Goal: Task Accomplishment & Management: Manage account settings

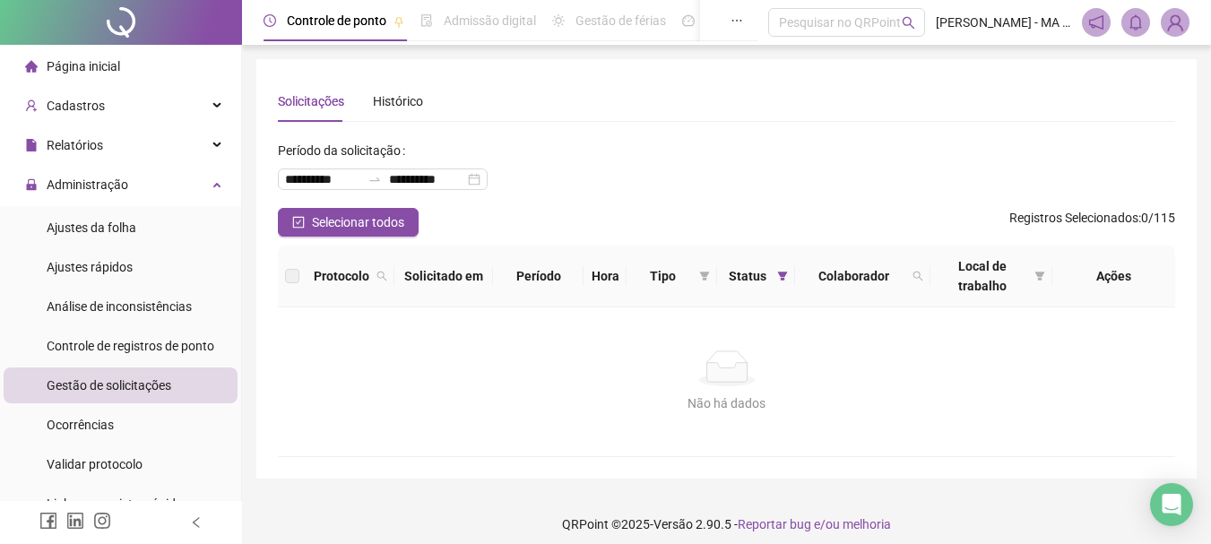
drag, startPoint x: 0, startPoint y: 0, endPoint x: 126, endPoint y: 387, distance: 407.3
click at [134, 365] on ul "Ajustes da folha Ajustes rápidos Análise de inconsistências Controle de registr…" at bounding box center [120, 365] width 241 height 319
click at [128, 387] on span "Gestão de solicitações" at bounding box center [109, 385] width 125 height 14
drag, startPoint x: 131, startPoint y: 341, endPoint x: 146, endPoint y: 402, distance: 63.7
click at [135, 351] on span "Controle de registros de ponto" at bounding box center [131, 346] width 168 height 14
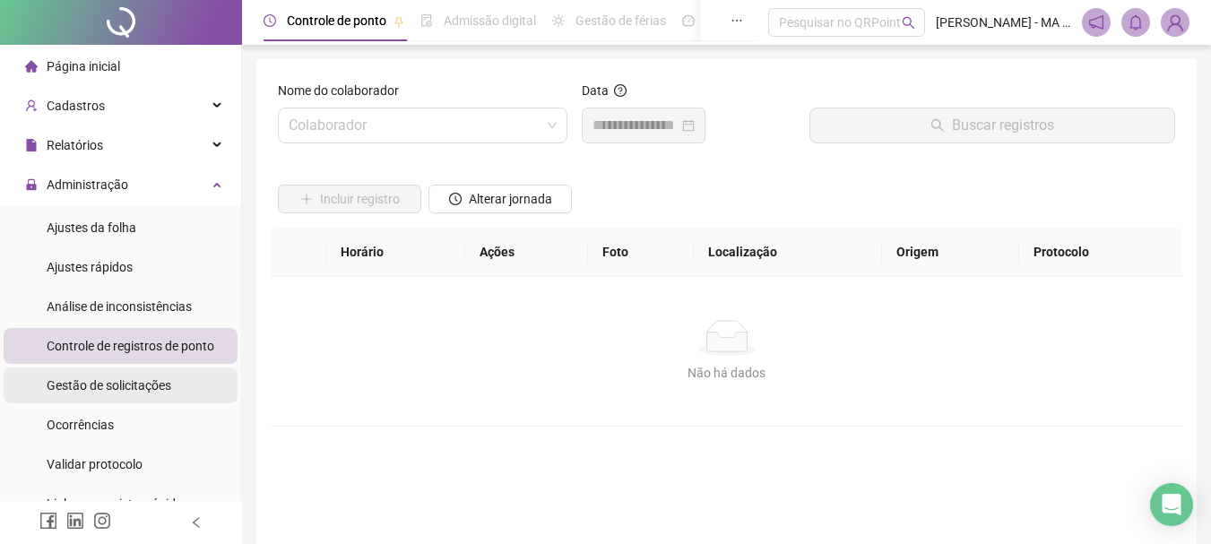
click at [147, 402] on div "Gestão de solicitações" at bounding box center [109, 385] width 125 height 36
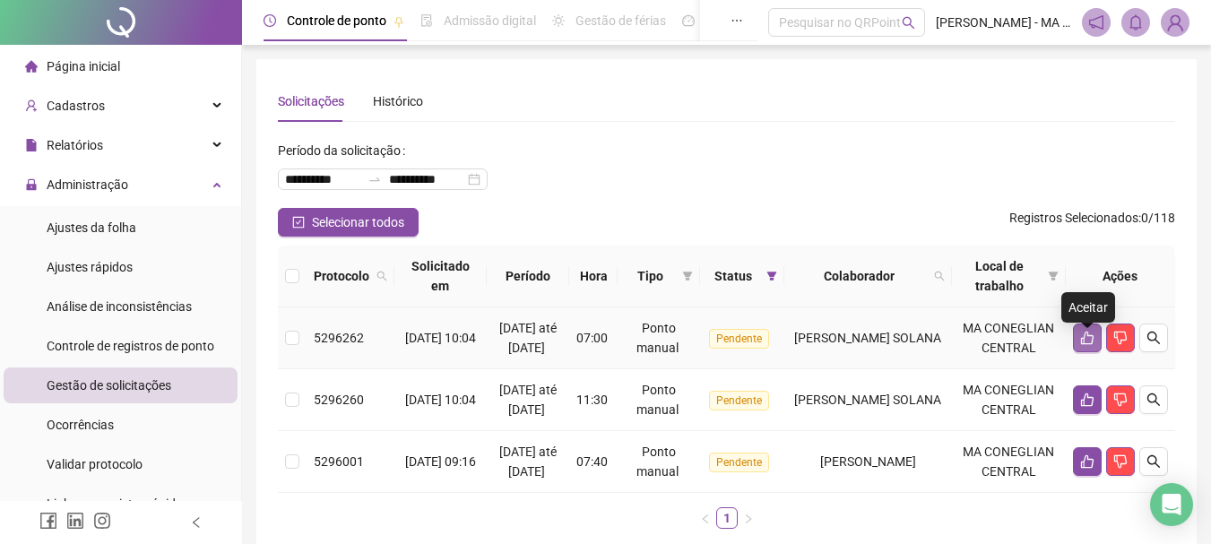
click at [1089, 345] on icon "like" at bounding box center [1087, 338] width 14 height 14
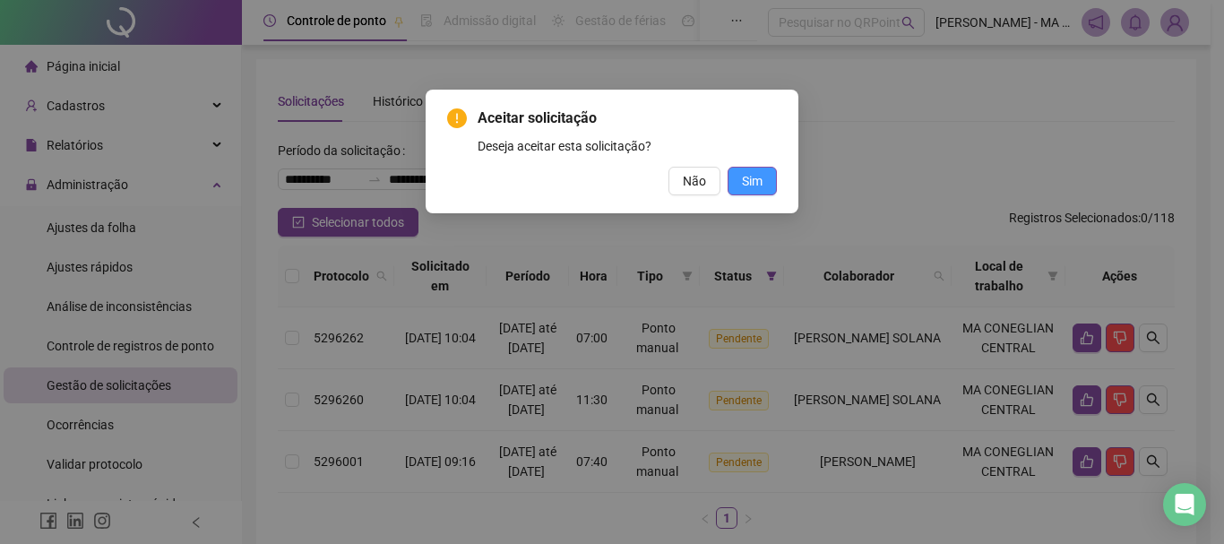
click at [763, 180] on button "Sim" at bounding box center [752, 181] width 49 height 29
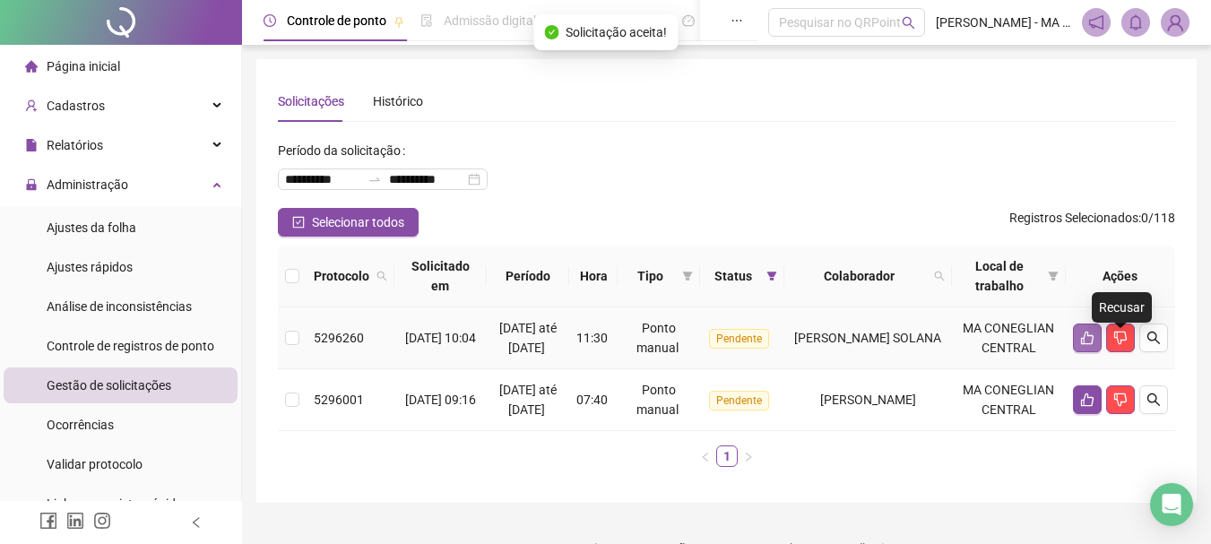
click at [1088, 343] on icon "like" at bounding box center [1087, 338] width 13 height 13
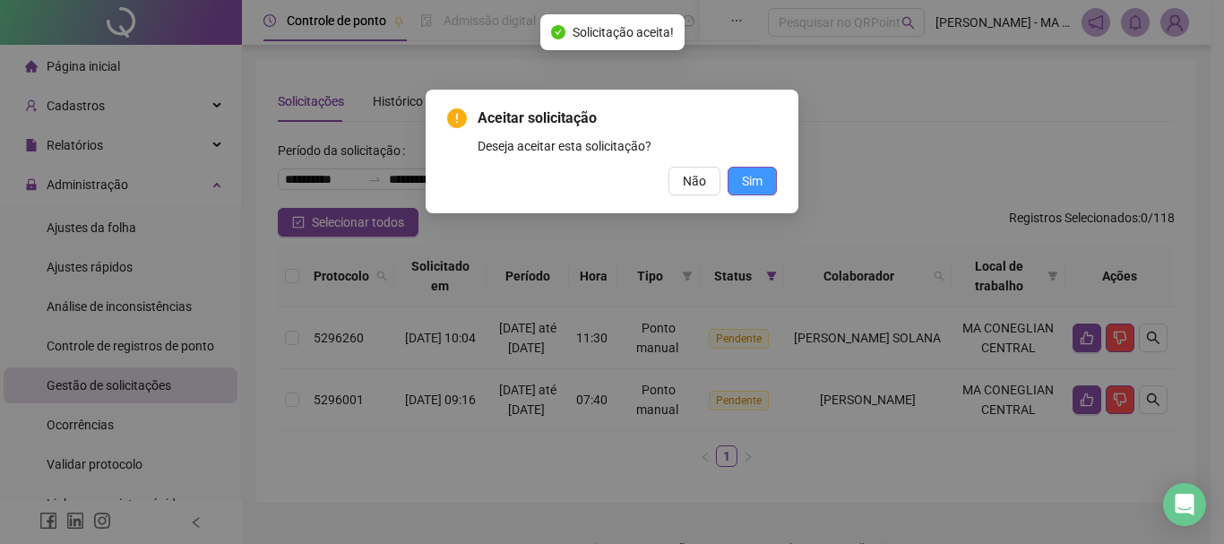
click at [761, 177] on span "Sim" at bounding box center [752, 181] width 21 height 20
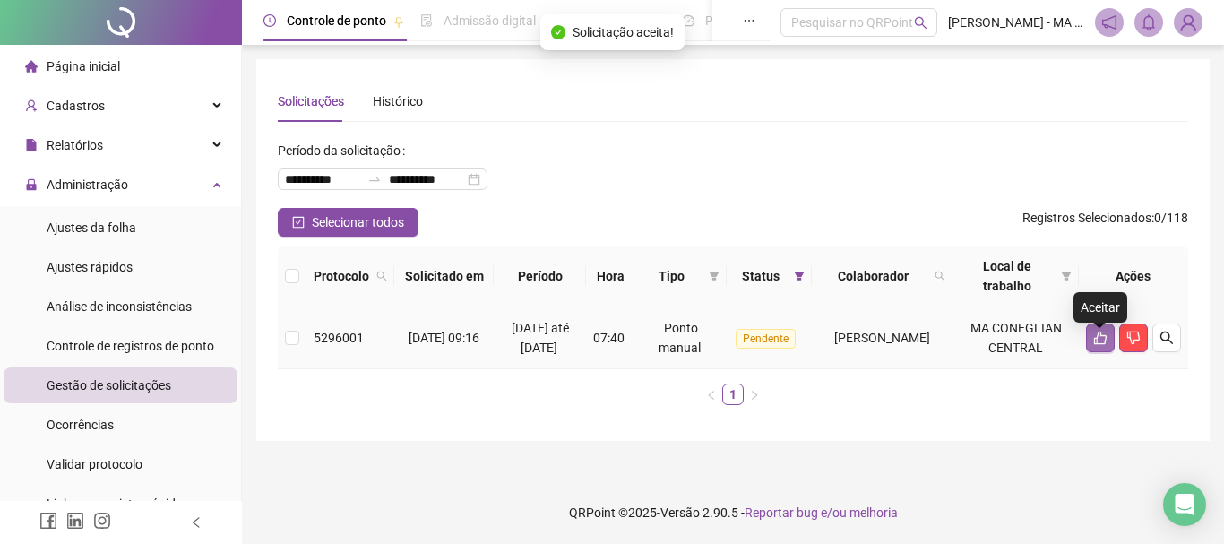
click at [1101, 341] on icon "like" at bounding box center [1100, 338] width 14 height 14
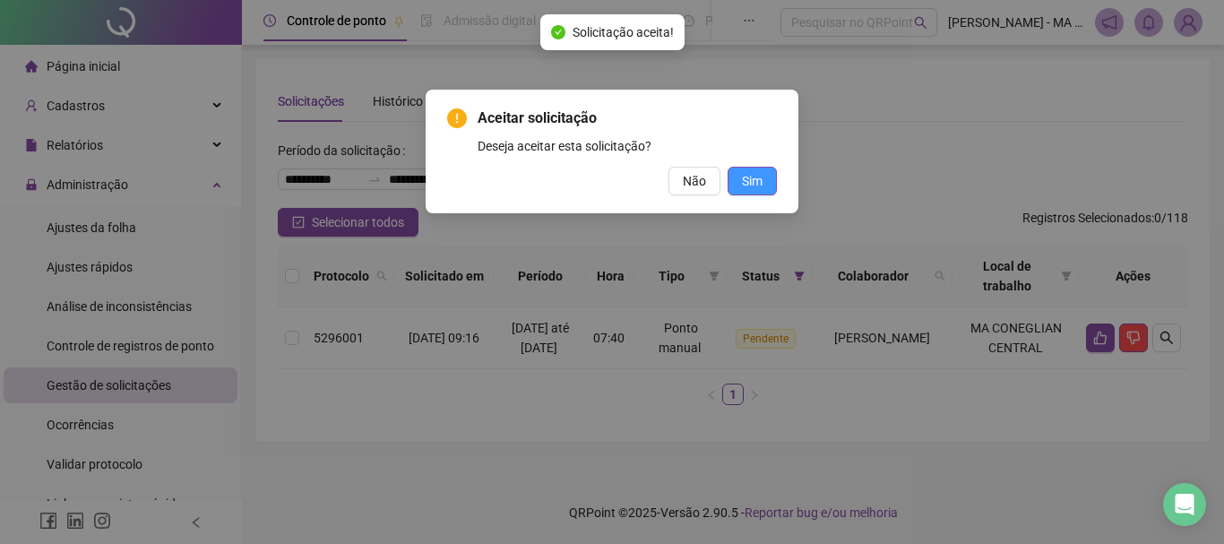
click at [754, 179] on span "Sim" at bounding box center [752, 181] width 21 height 20
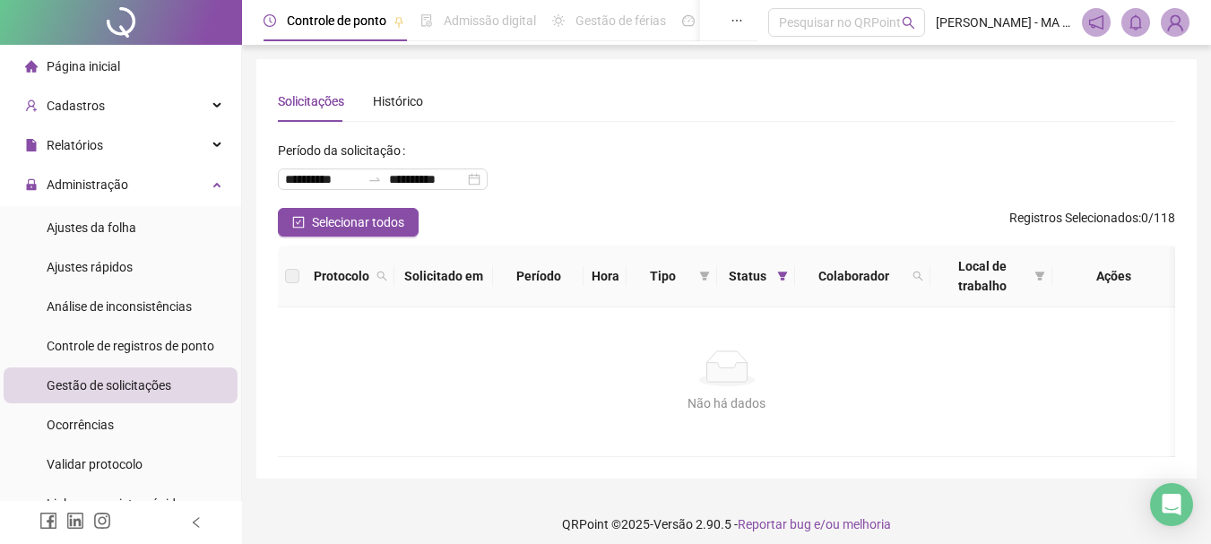
click at [781, 451] on div "Não há dados Não há dados" at bounding box center [726, 381] width 897 height 149
click at [817, 316] on div "Não há dados Não há dados" at bounding box center [726, 381] width 897 height 149
click at [185, 348] on span "Controle de registros de ponto" at bounding box center [131, 346] width 168 height 14
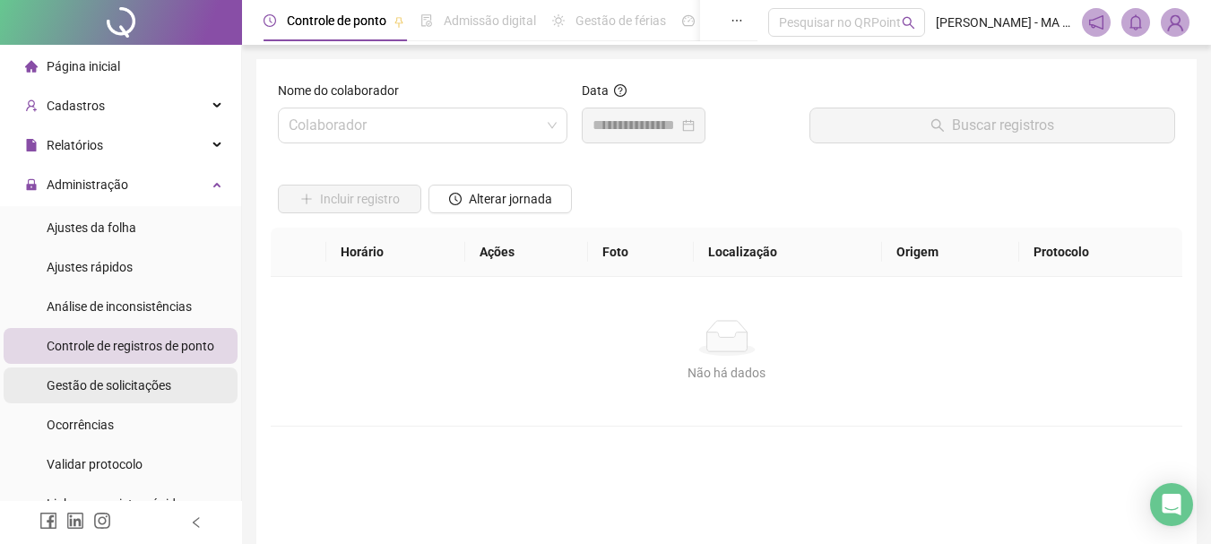
click at [196, 372] on li "Gestão de solicitações" at bounding box center [121, 385] width 234 height 36
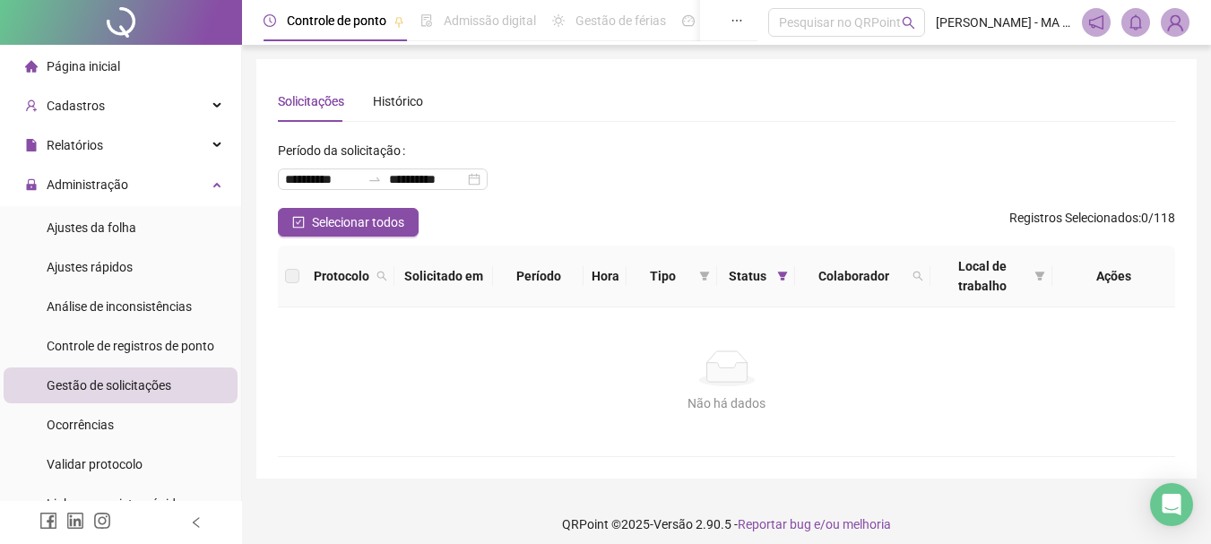
click at [416, 438] on div "Não há dados Não há dados" at bounding box center [726, 381] width 897 height 149
